Goal: Information Seeking & Learning: Find specific fact

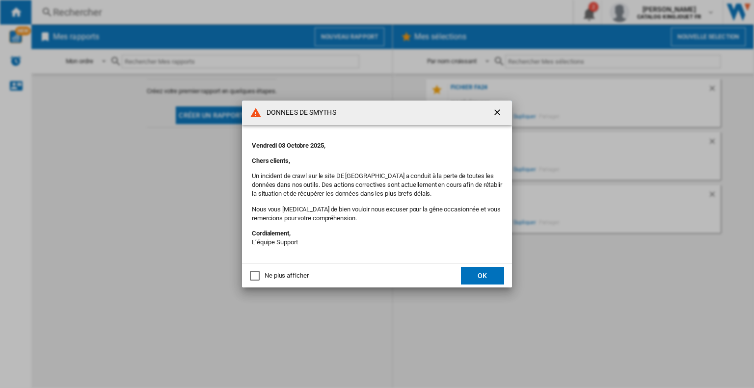
click at [498, 111] on ng-md-icon "getI18NText('BUTTONS.CLOSE_DIALOG')" at bounding box center [498, 113] width 12 height 12
click at [502, 111] on ng-md-icon "getI18NText('BUTTONS.CLOSE_DIALOG')" at bounding box center [498, 113] width 12 height 12
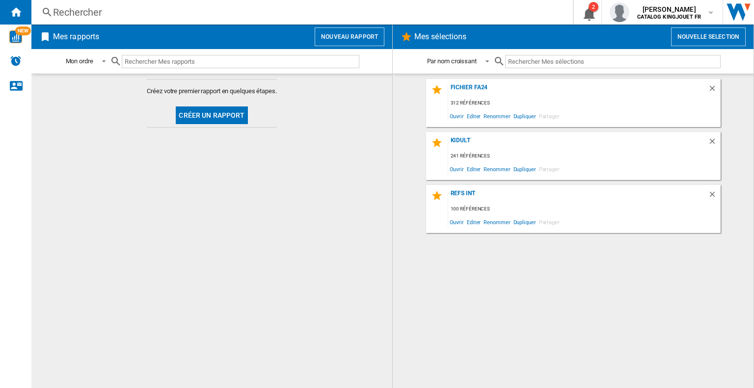
click at [98, 5] on div "Rechercher Rechercher 0 2 [PERSON_NAME] CATALOG KINGJOUET FR CATALOG KINGJOUET …" at bounding box center [392, 12] width 722 height 25
click at [95, 12] on div "Rechercher" at bounding box center [300, 12] width 494 height 14
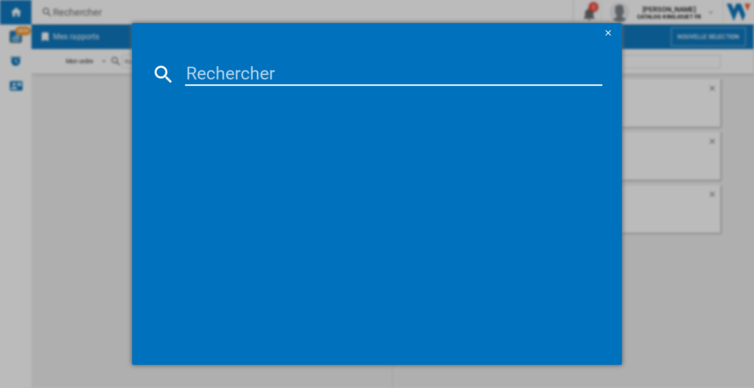
click at [220, 75] on input at bounding box center [393, 74] width 417 height 24
paste input "751742"
type input "751742"
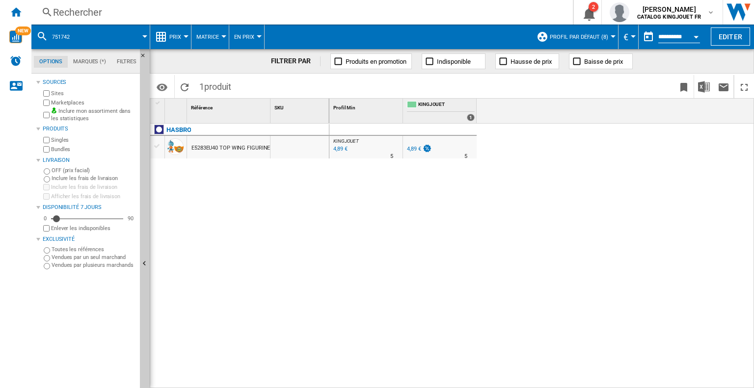
click at [564, 35] on span "Profil par défaut (8)" at bounding box center [579, 37] width 58 height 6
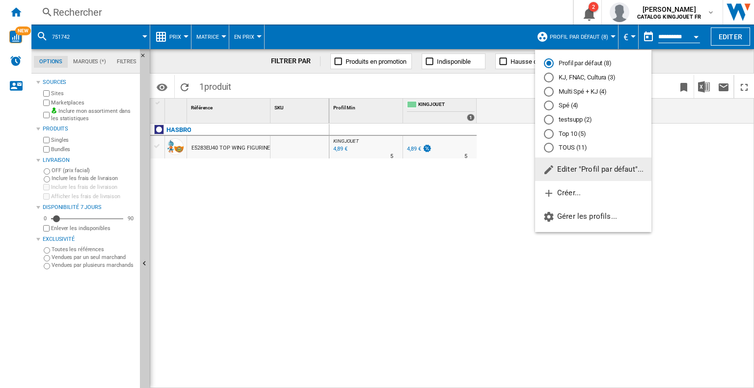
drag, startPoint x: 479, startPoint y: 250, endPoint x: 467, endPoint y: 204, distance: 47.6
click at [479, 245] on md-backdrop at bounding box center [377, 194] width 754 height 388
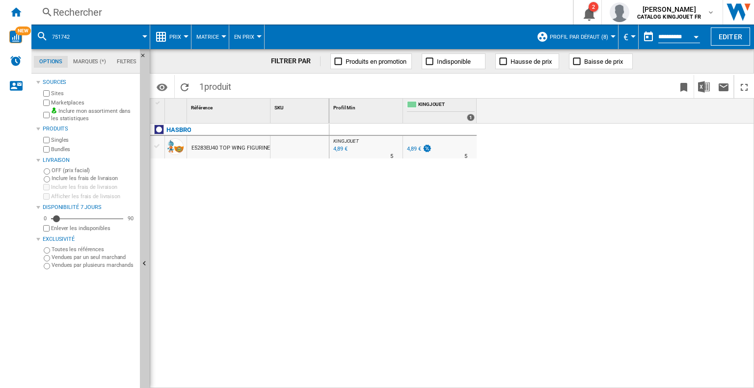
drag, startPoint x: 529, startPoint y: 210, endPoint x: 522, endPoint y: 213, distance: 8.3
click at [528, 210] on div "KINGJOUET : FR KING JOUET -1.0 % 4,89 € % N/A 5 KINGJOUET : FR KING [PERSON_NAM…" at bounding box center [541, 256] width 425 height 265
click at [89, 18] on div "Rechercher" at bounding box center [300, 12] width 494 height 14
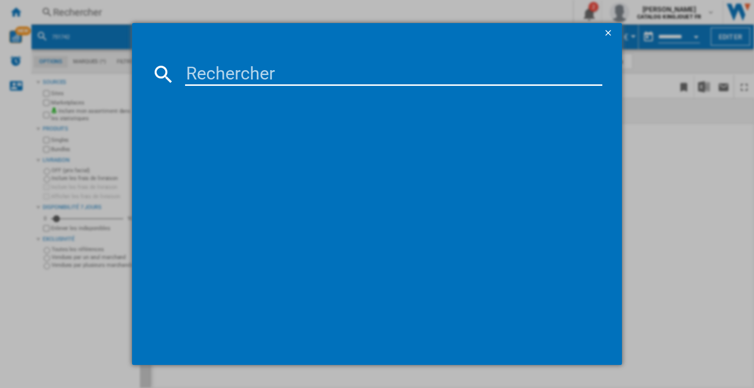
click at [221, 80] on input at bounding box center [393, 74] width 417 height 24
type input "967822"
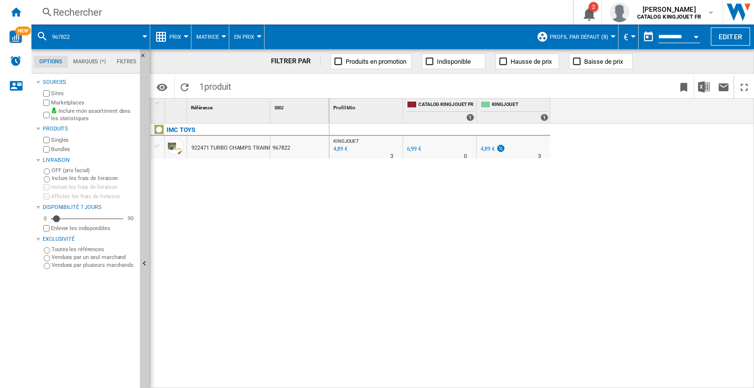
click at [77, 5] on div "Rechercher" at bounding box center [300, 12] width 494 height 14
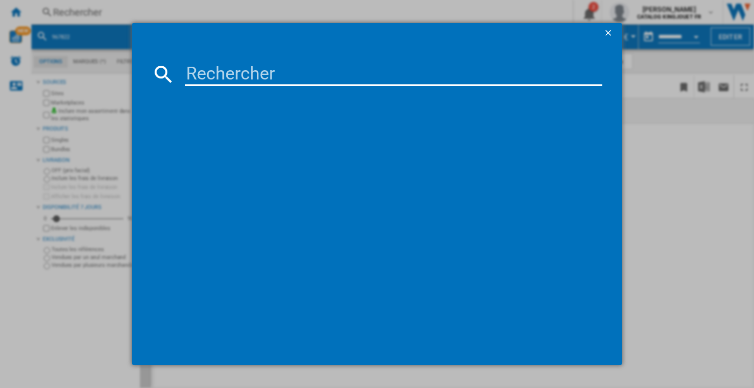
type input "971978"
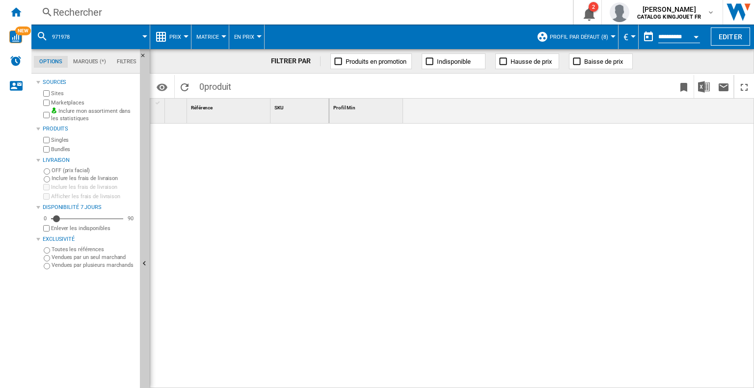
click at [81, 10] on div "Rechercher" at bounding box center [300, 12] width 494 height 14
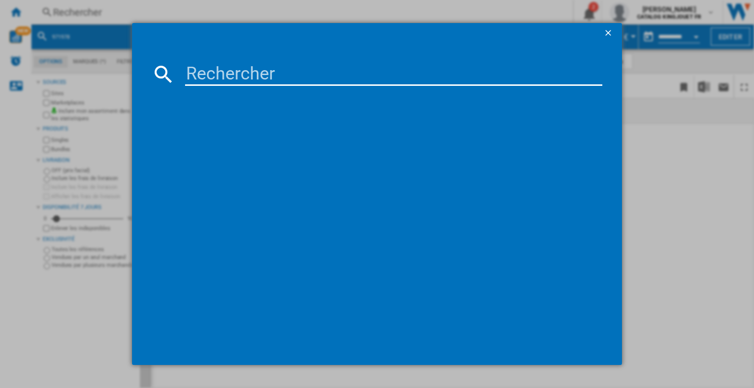
click at [253, 76] on input at bounding box center [393, 74] width 417 height 24
type input "887659"
